Goal: Check status

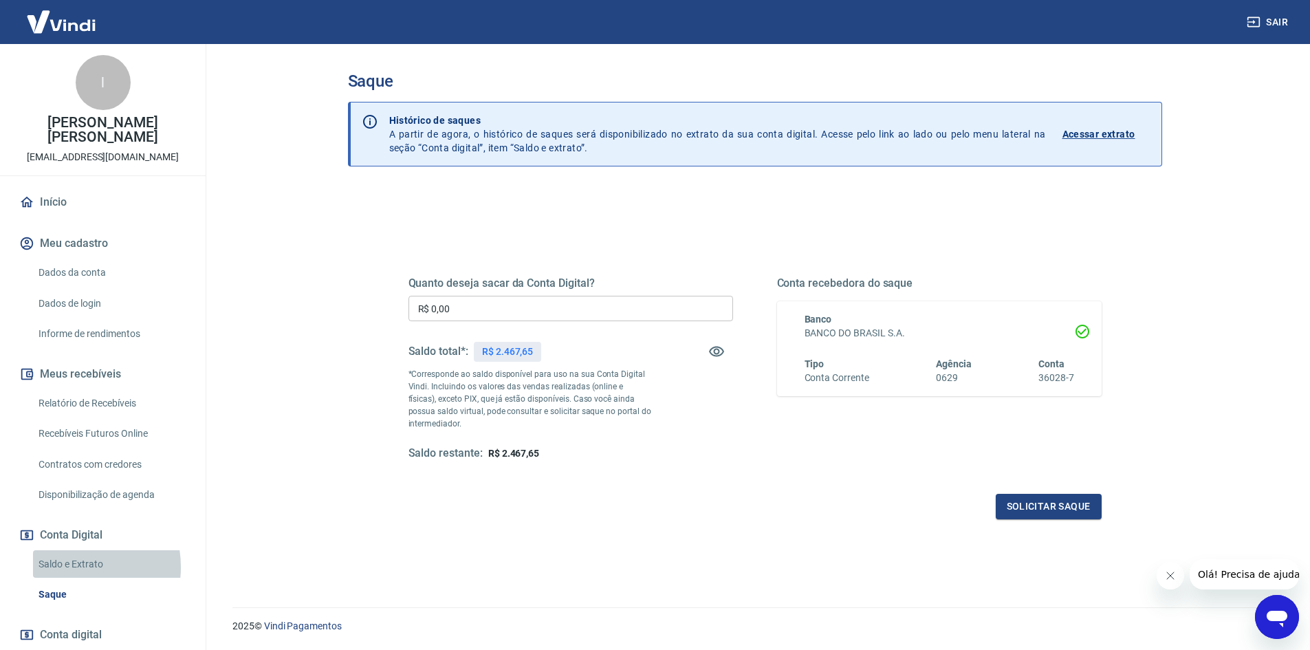
click at [68, 552] on link "Saldo e Extrato" at bounding box center [111, 564] width 156 height 28
